Goal: Browse casually

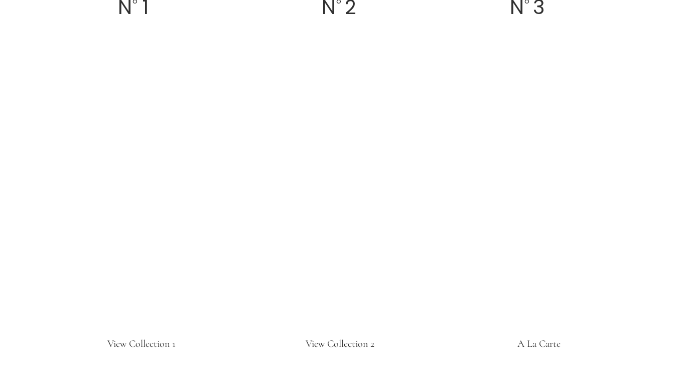
scroll to position [1878, 0]
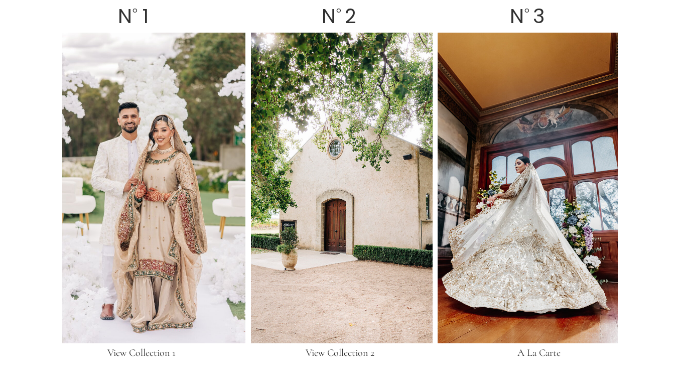
click at [165, 257] on div at bounding box center [153, 188] width 183 height 310
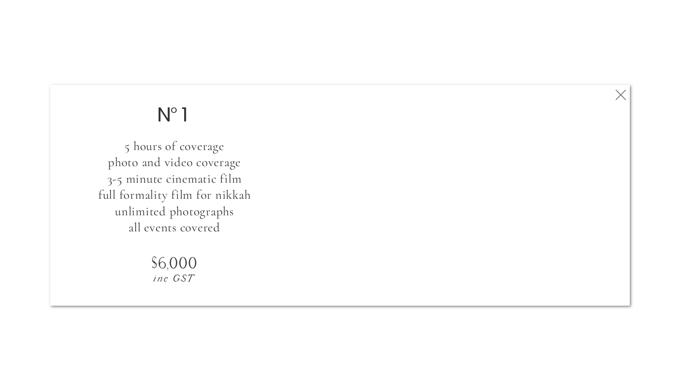
click at [616, 97] on icon at bounding box center [620, 95] width 18 height 20
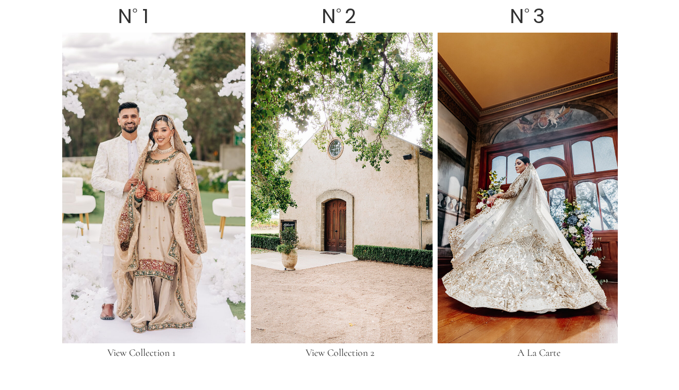
click at [313, 257] on div at bounding box center [342, 188] width 182 height 310
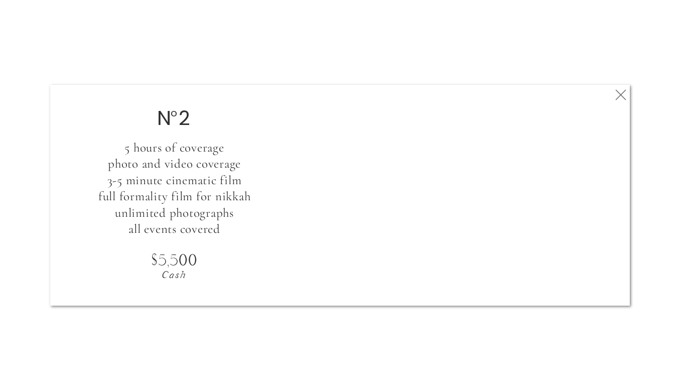
click at [622, 93] on icon at bounding box center [620, 95] width 18 height 20
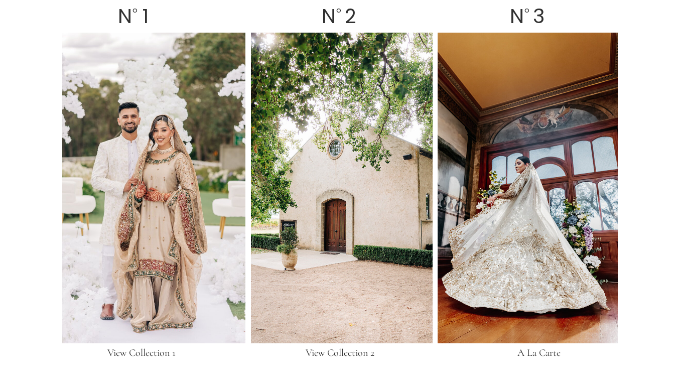
click at [179, 218] on div at bounding box center [153, 188] width 183 height 310
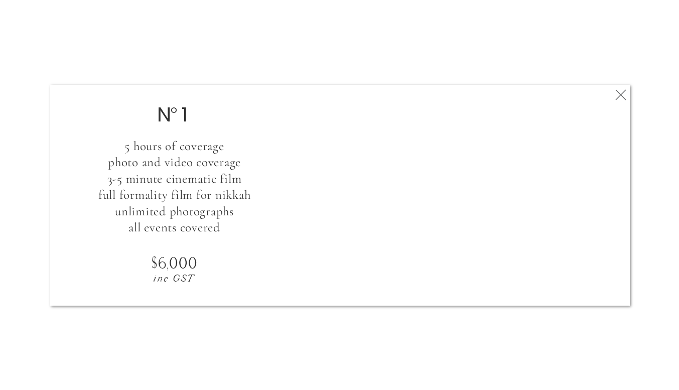
click at [622, 94] on icon at bounding box center [620, 95] width 18 height 20
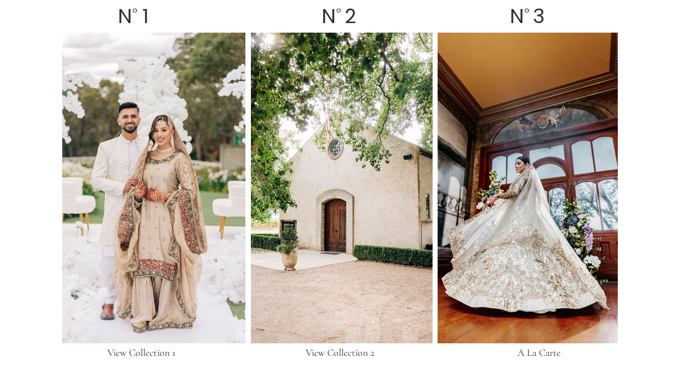
click at [346, 219] on div at bounding box center [342, 188] width 182 height 310
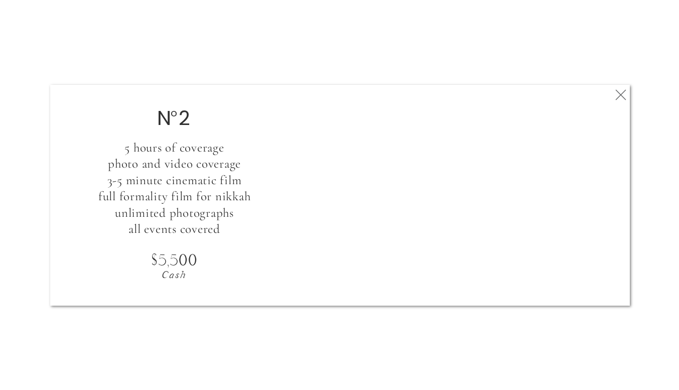
click at [619, 90] on icon at bounding box center [620, 95] width 18 height 20
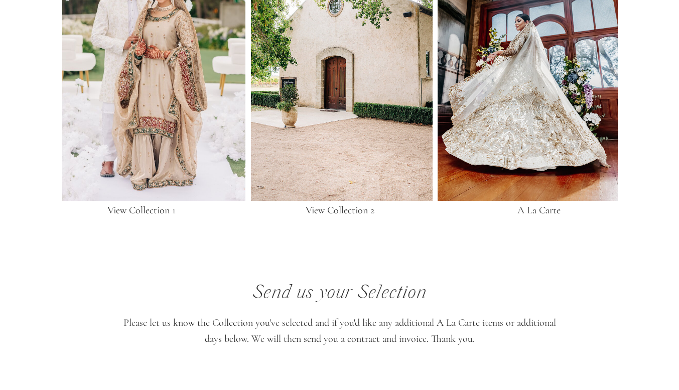
scroll to position [2020, 0]
click at [543, 134] on div at bounding box center [527, 46] width 180 height 310
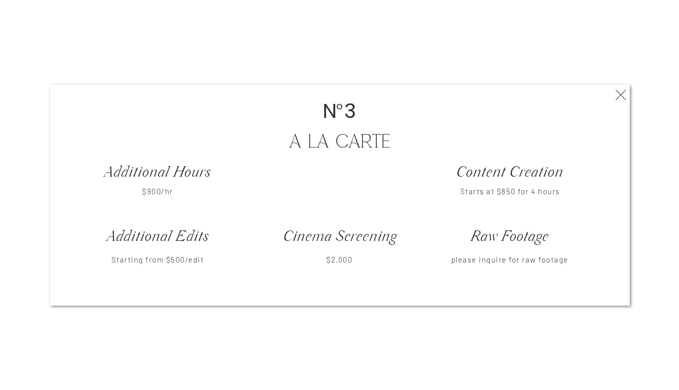
click at [619, 96] on icon at bounding box center [620, 95] width 18 height 20
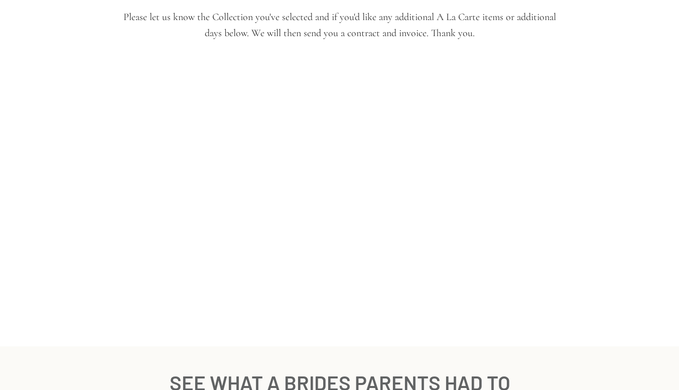
scroll to position [2290, 0]
